Goal: Information Seeking & Learning: Check status

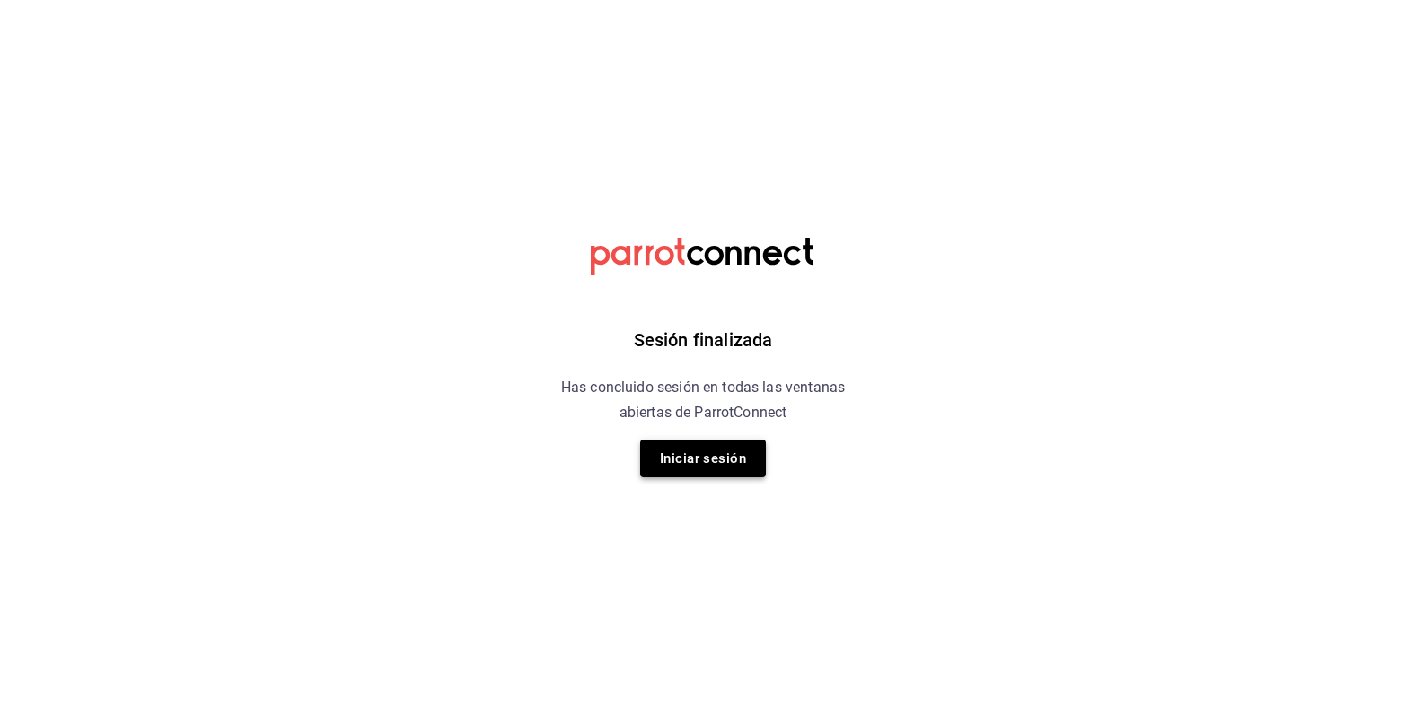
click at [687, 469] on button "Iniciar sesión" at bounding box center [703, 459] width 126 height 38
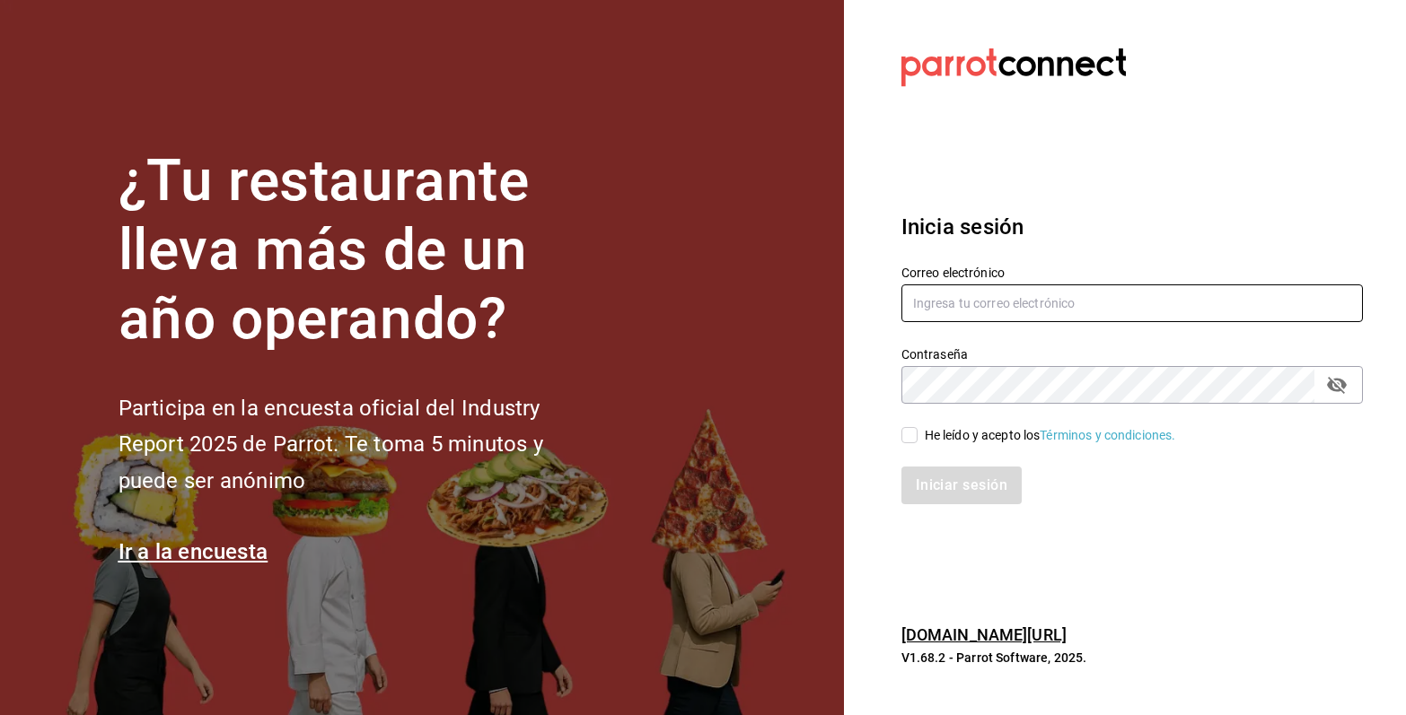
click at [1106, 295] on input "text" at bounding box center [1131, 304] width 461 height 38
type input "emcardenast@gmail.com"
click at [906, 440] on input "He leído y acepto los Términos y condiciones." at bounding box center [909, 435] width 16 height 16
checkbox input "true"
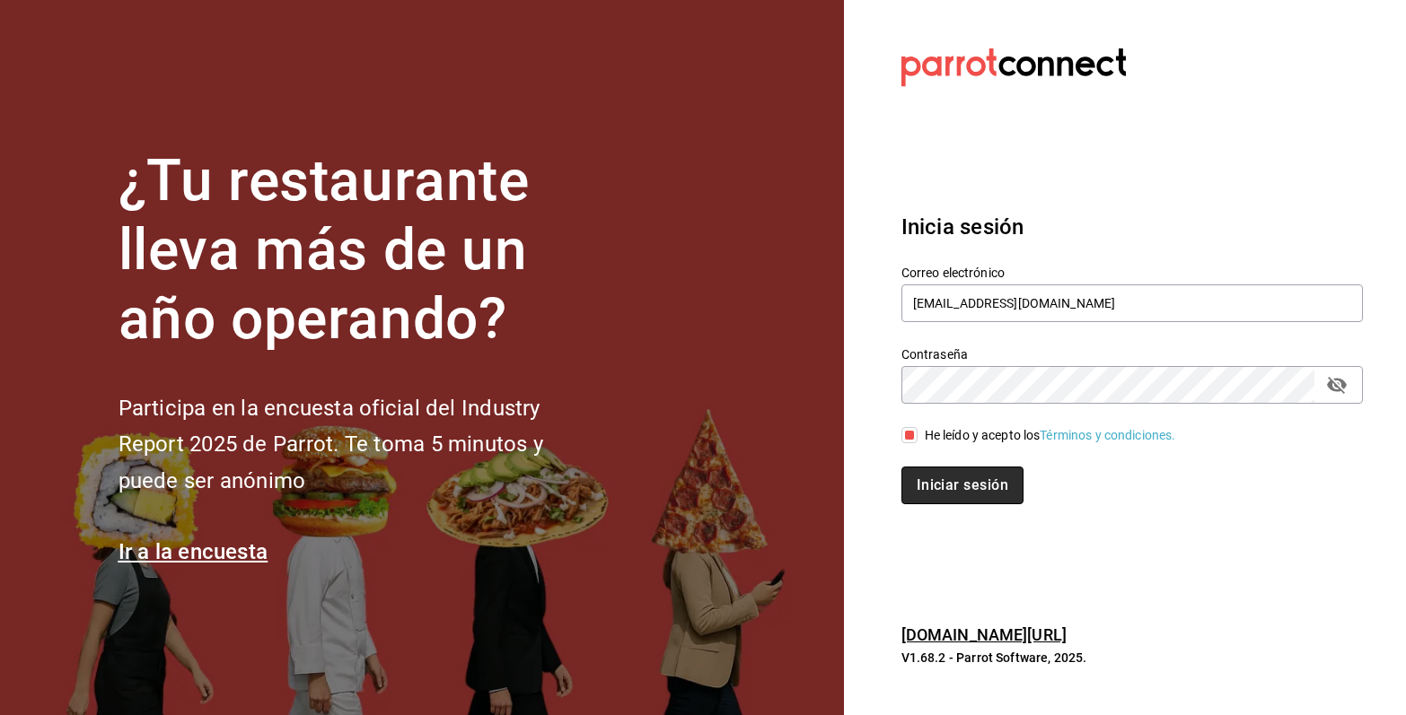
click at [975, 486] on button "Iniciar sesión" at bounding box center [962, 486] width 122 height 38
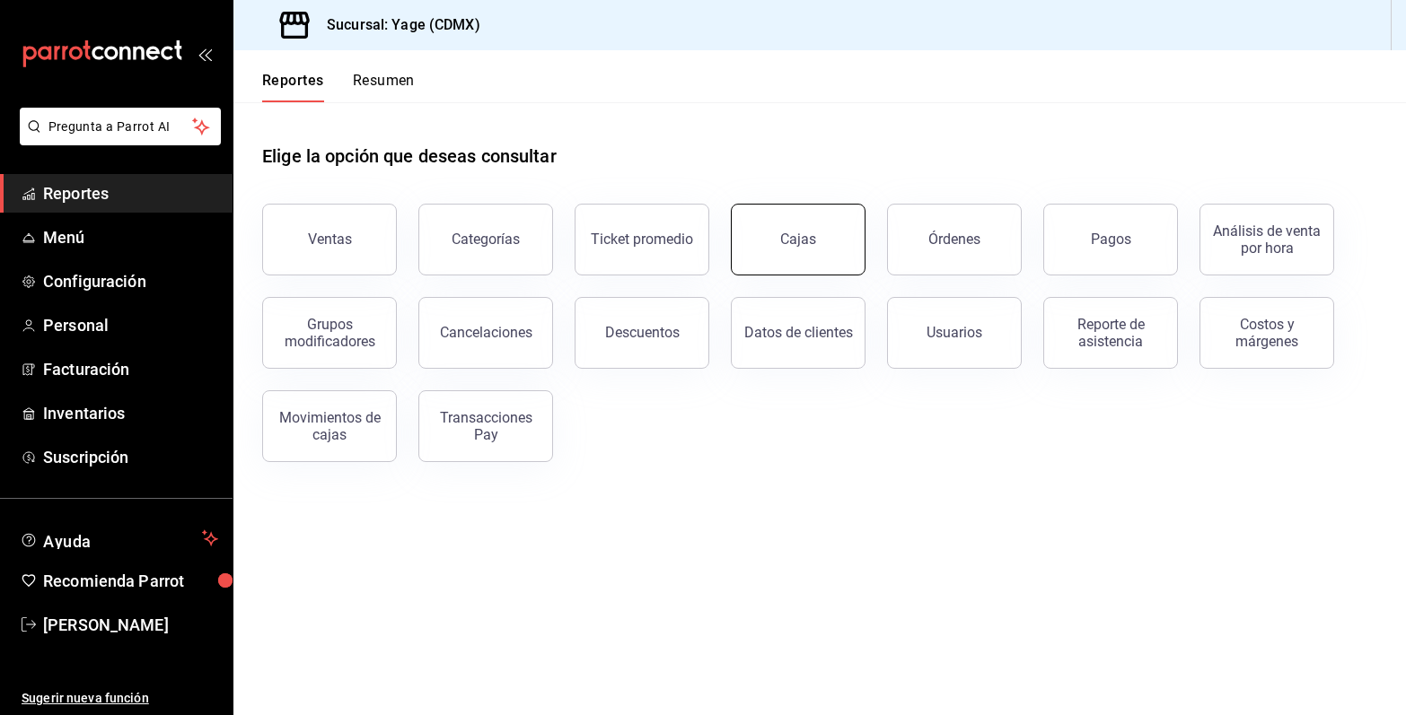
click at [824, 240] on button "Cajas" at bounding box center [798, 240] width 135 height 72
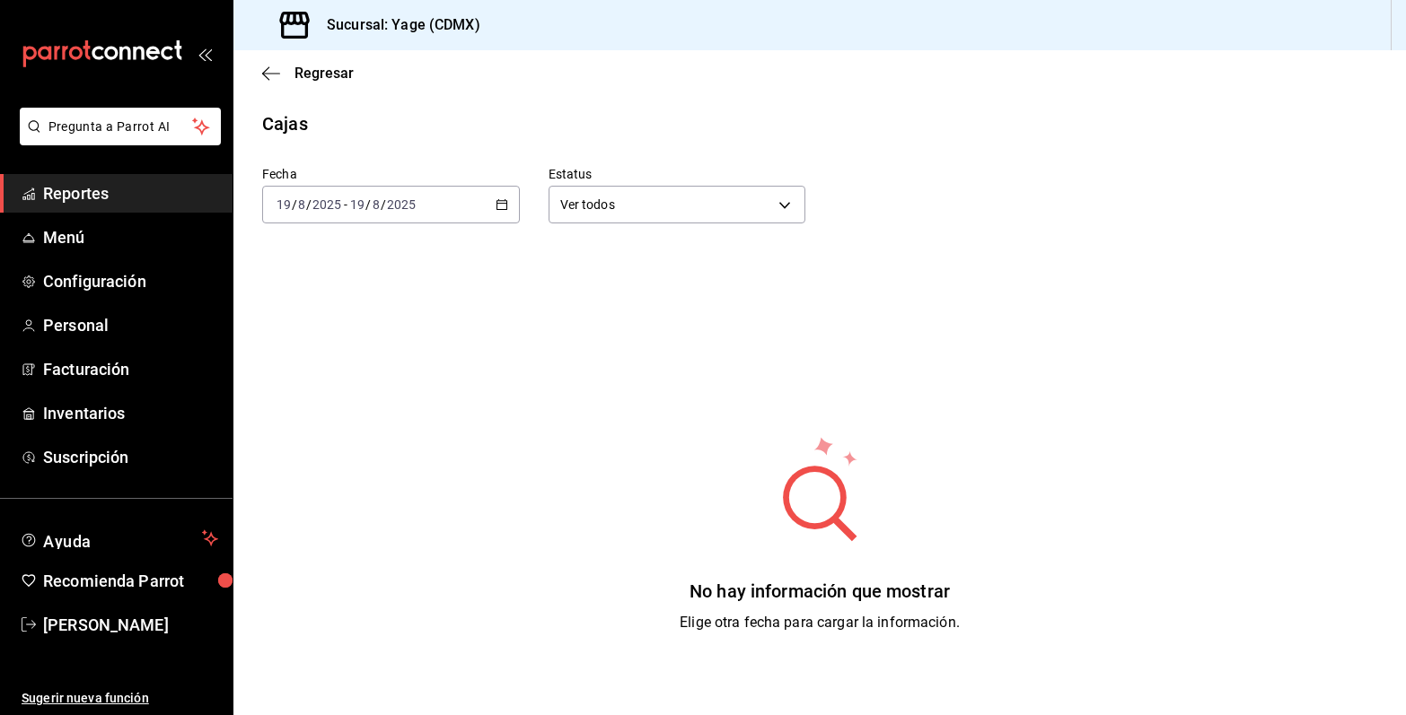
click at [507, 203] on icon "button" at bounding box center [501, 204] width 13 height 13
click at [400, 459] on span "Rango de fechas" at bounding box center [346, 461] width 139 height 19
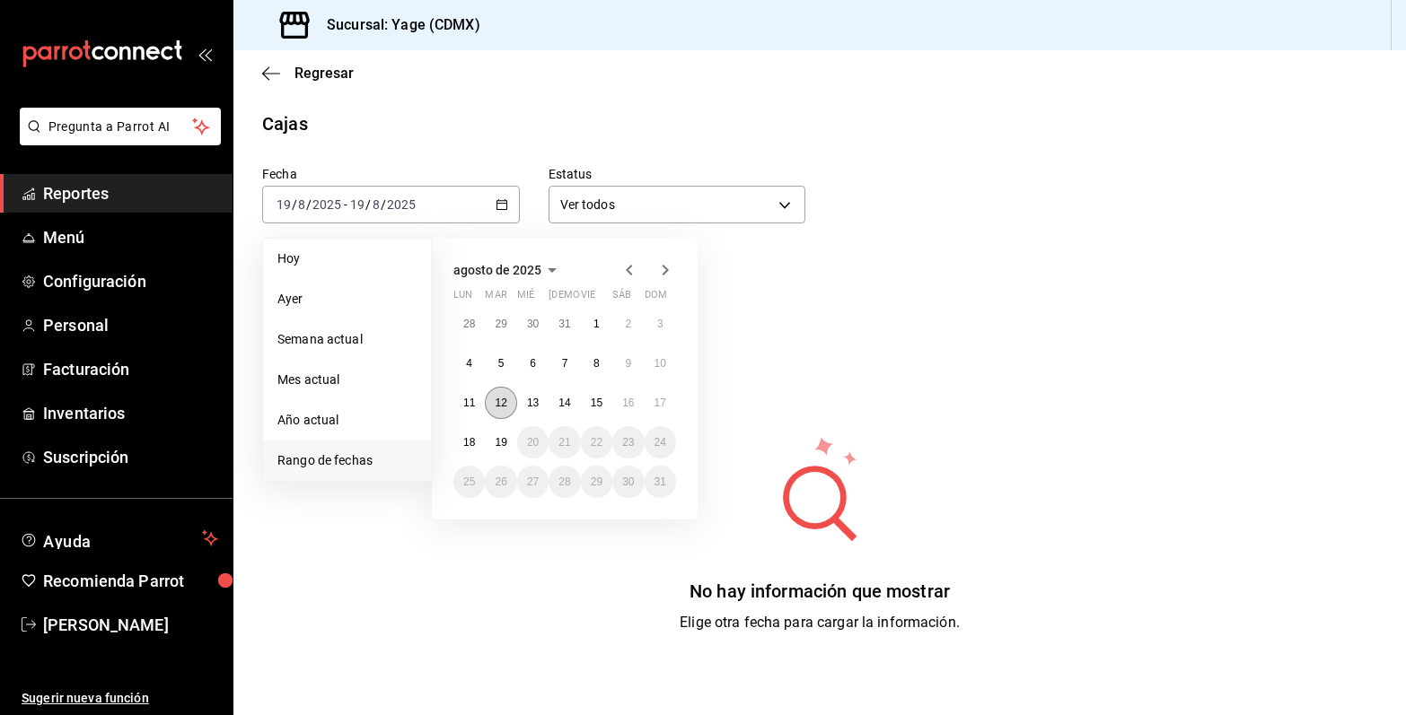
click at [495, 399] on abbr "12" at bounding box center [501, 403] width 12 height 13
click at [471, 444] on abbr "18" at bounding box center [469, 442] width 12 height 13
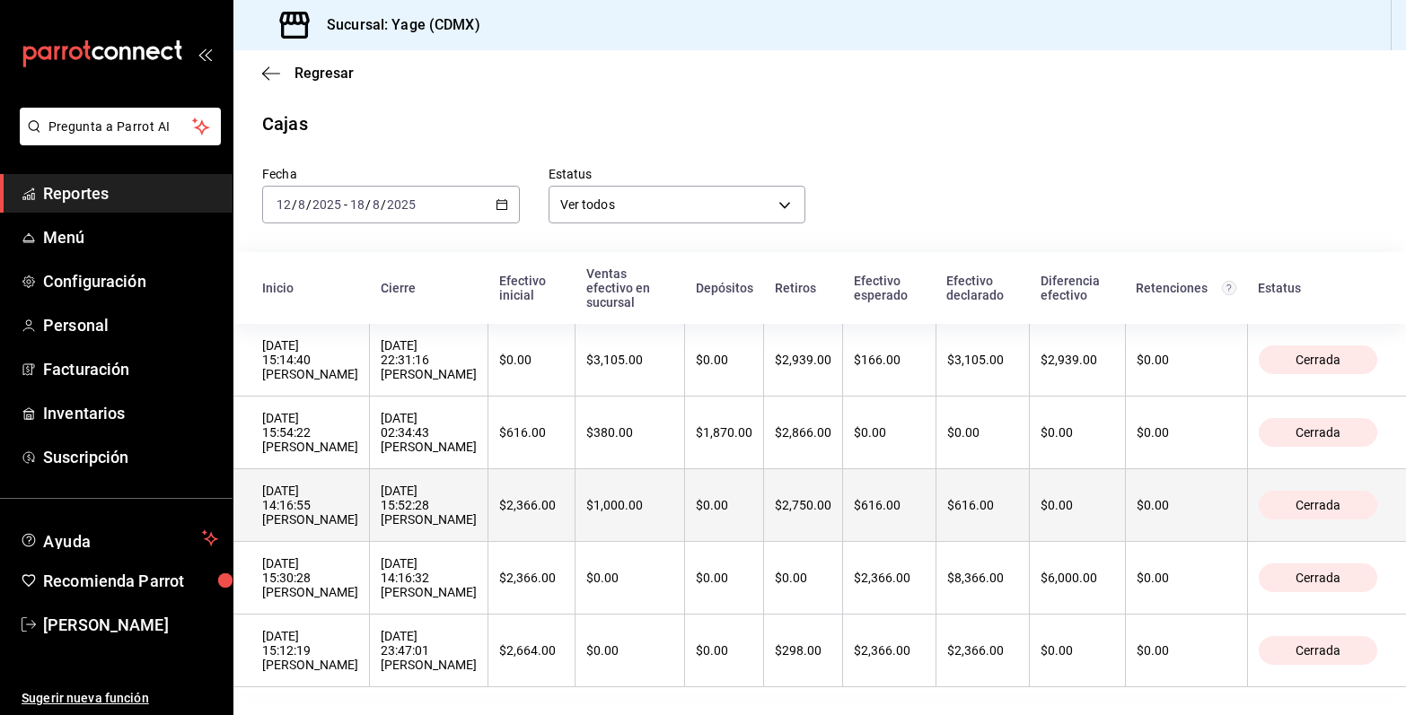
scroll to position [1, 0]
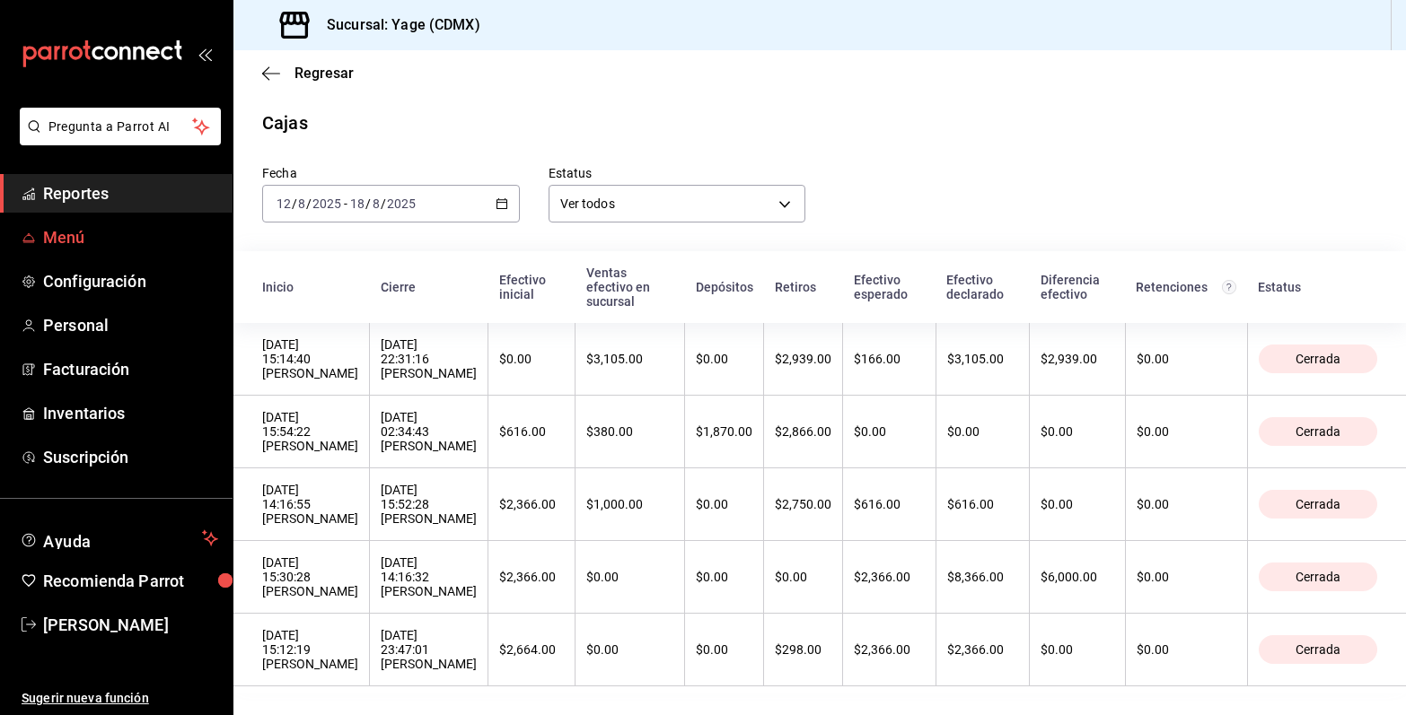
click at [102, 244] on span "Menú" at bounding box center [130, 237] width 175 height 24
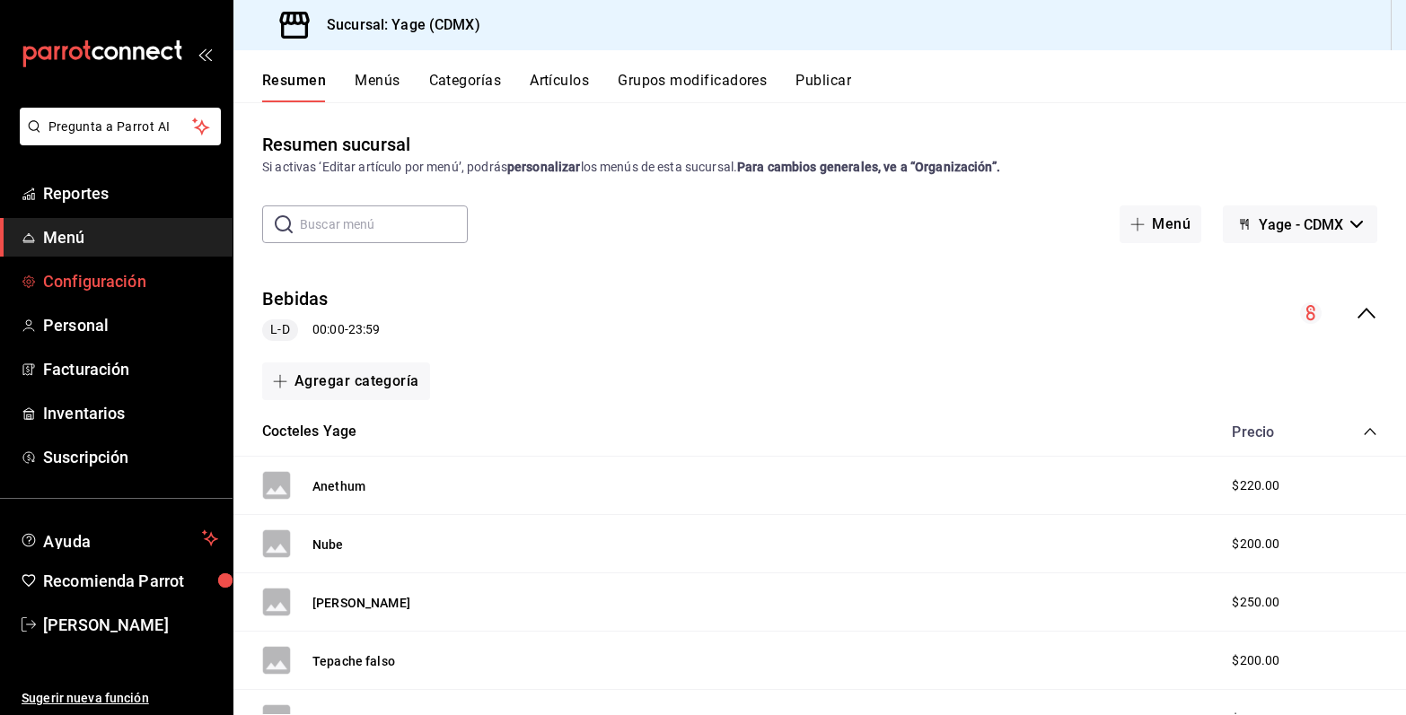
click at [151, 280] on span "Configuración" at bounding box center [130, 281] width 175 height 24
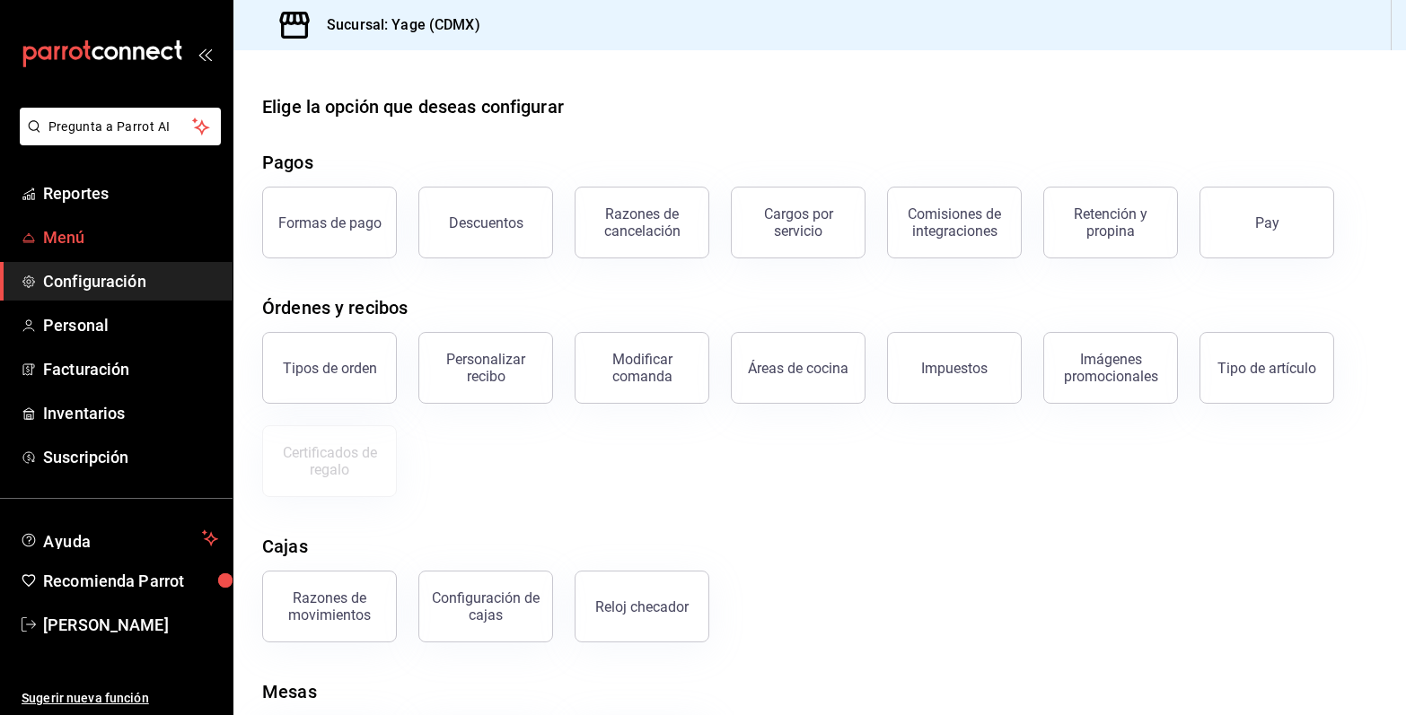
click at [158, 228] on span "Menú" at bounding box center [130, 237] width 175 height 24
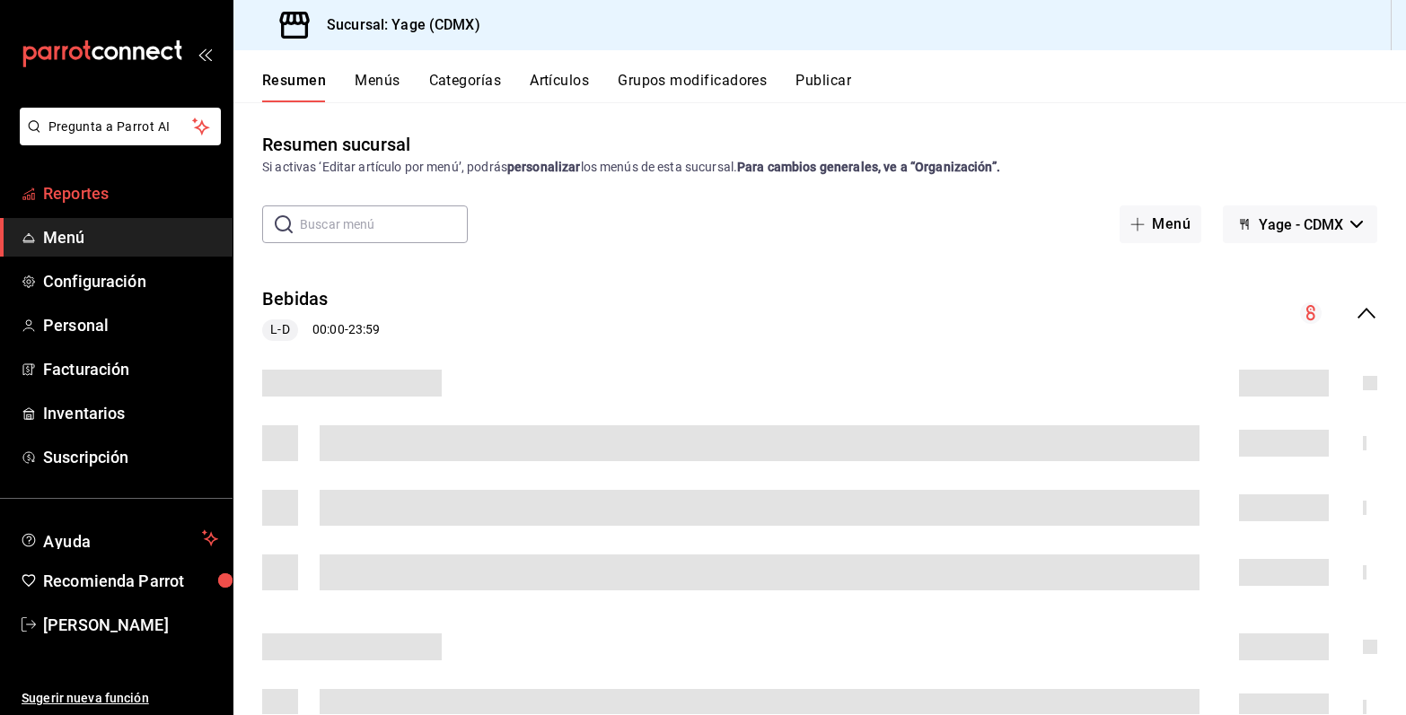
click at [155, 195] on span "Reportes" at bounding box center [130, 193] width 175 height 24
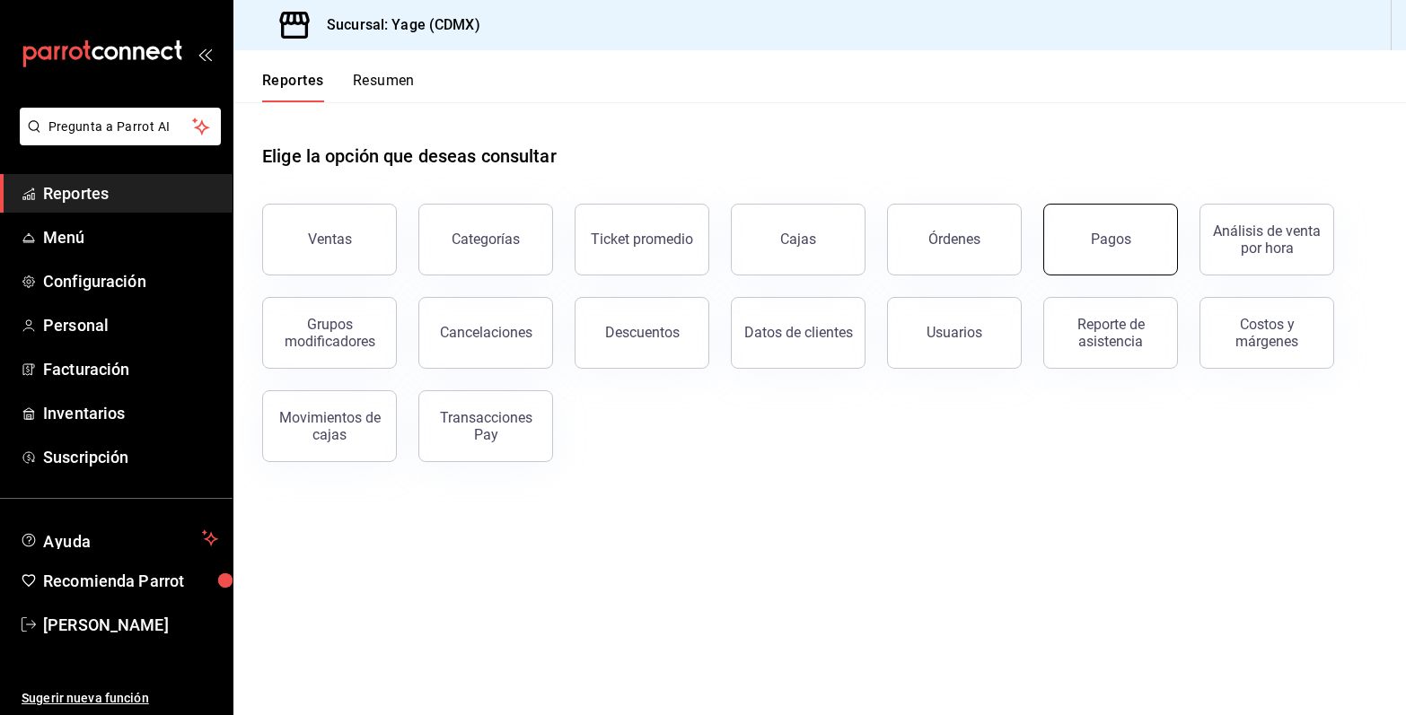
click at [1107, 246] on div "Pagos" at bounding box center [1111, 239] width 40 height 17
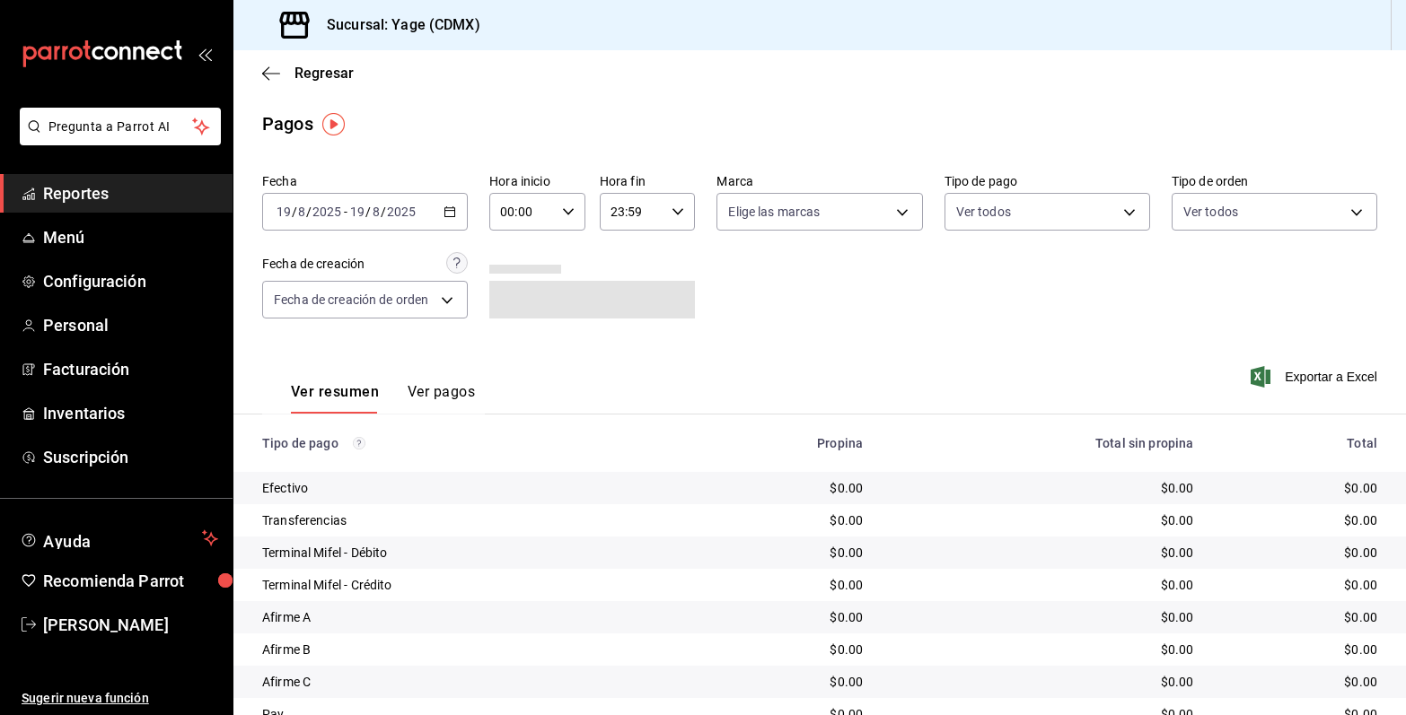
click at [443, 205] on div "2025-08-19 19 / 8 / 2025 - 2025-08-19 19 / 8 / 2025" at bounding box center [365, 212] width 206 height 38
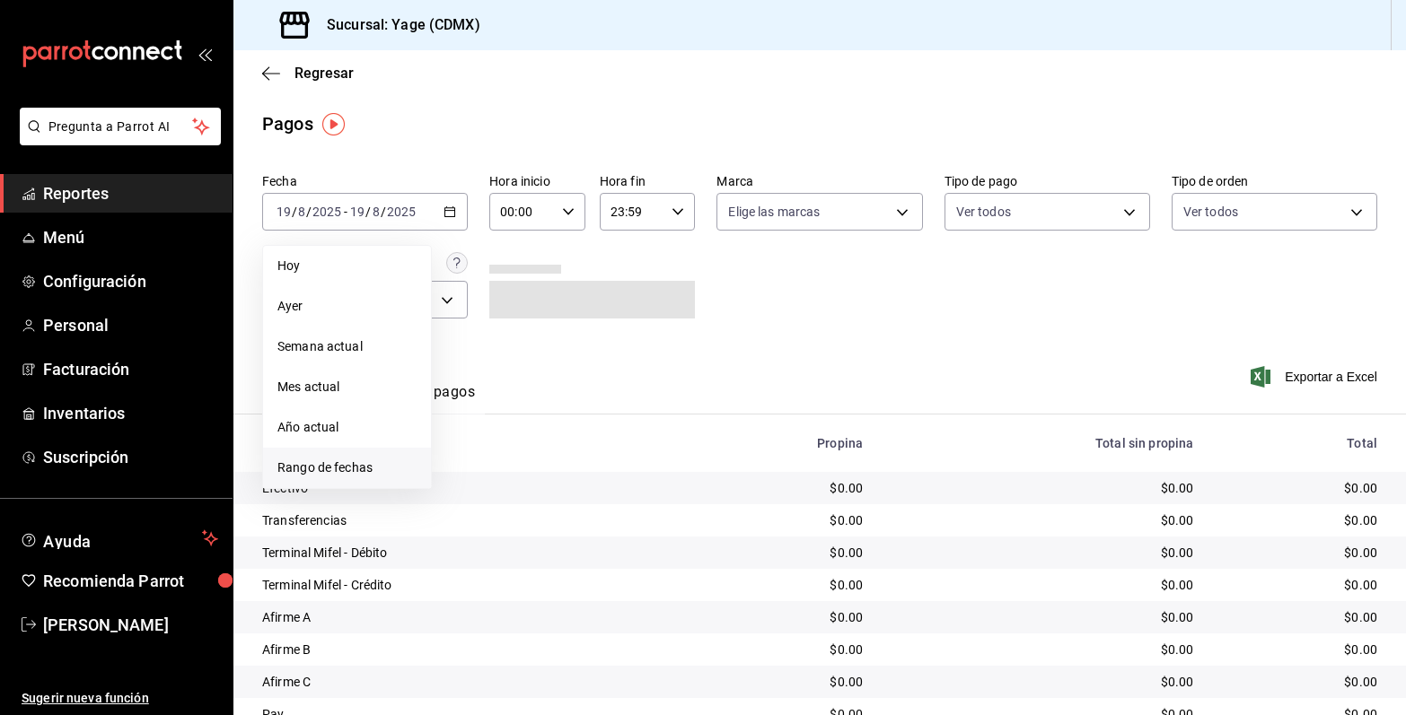
click at [364, 462] on span "Rango de fechas" at bounding box center [346, 468] width 139 height 19
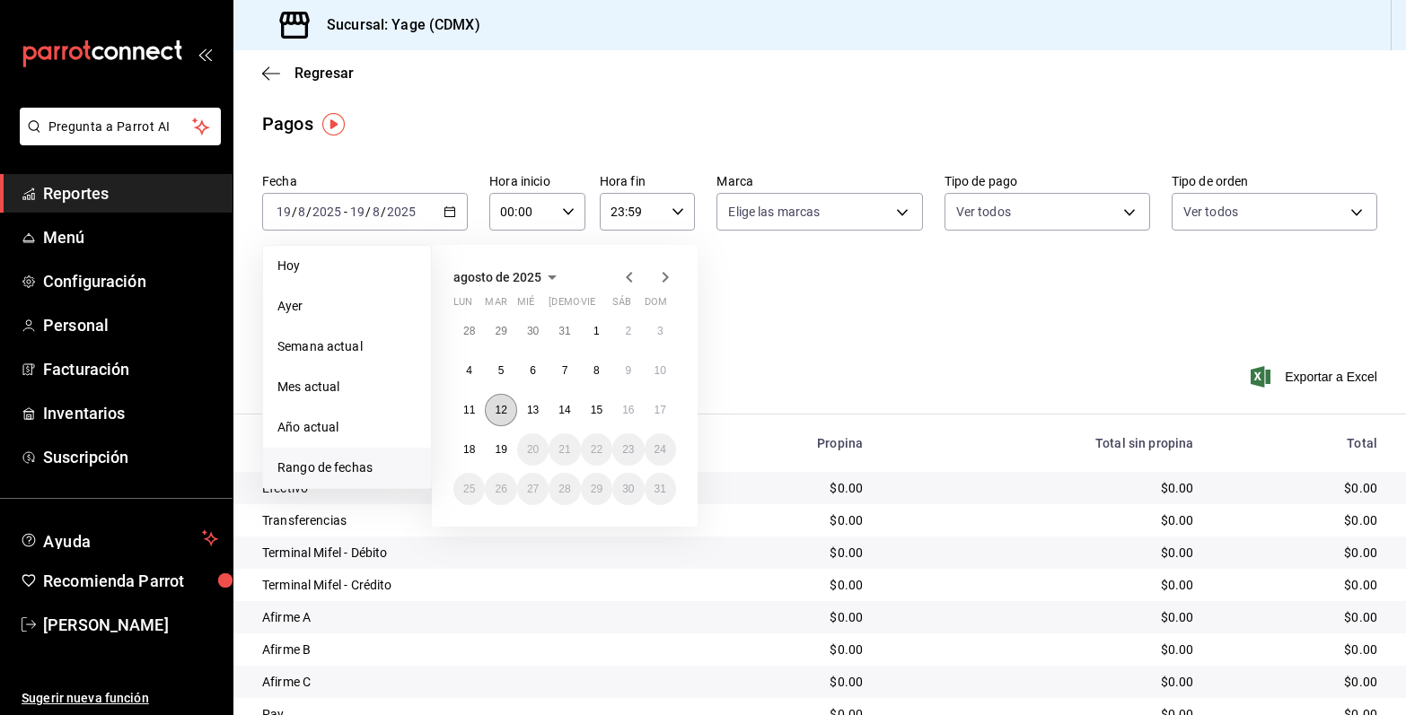
click at [503, 416] on abbr "12" at bounding box center [501, 410] width 12 height 13
click at [466, 452] on abbr "18" at bounding box center [469, 449] width 12 height 13
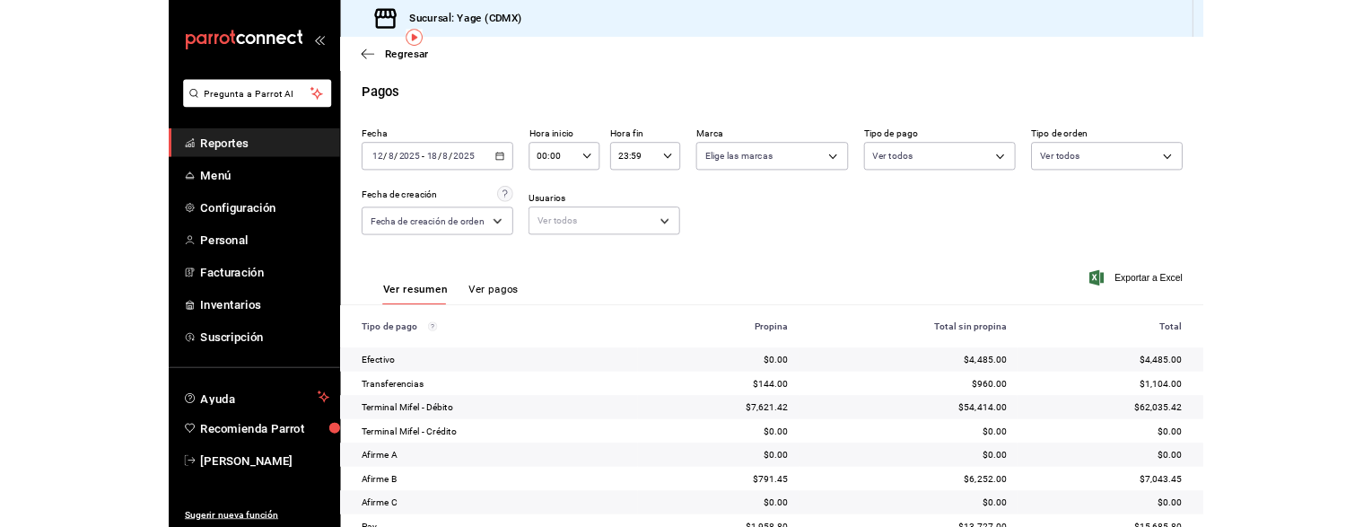
scroll to position [76, 0]
